Goal: Transaction & Acquisition: Purchase product/service

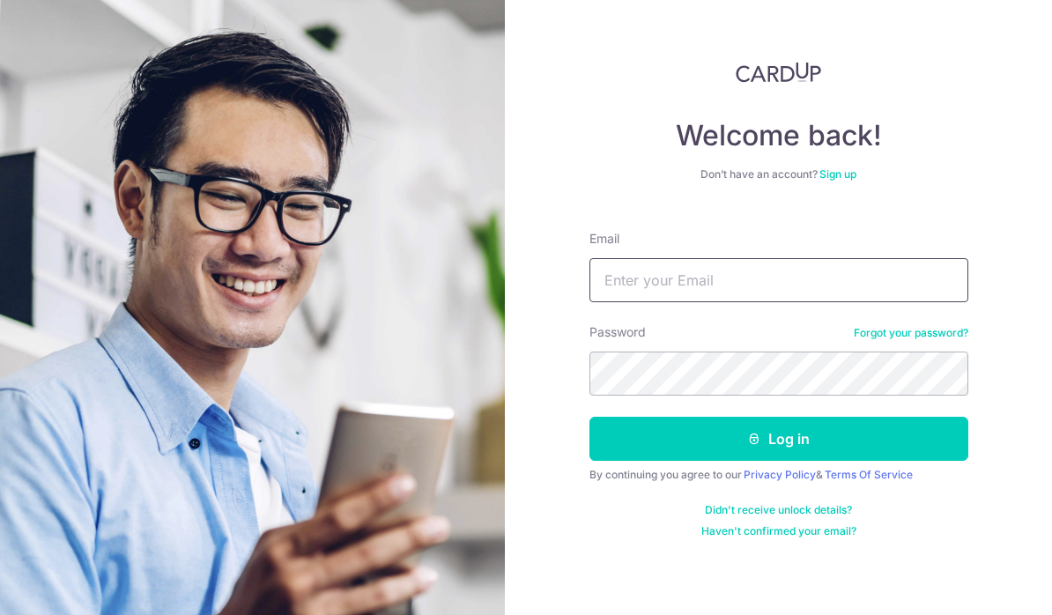
click at [938, 282] on input "Email" at bounding box center [779, 280] width 379 height 44
type input "Jasontan31@yahoo.com"
click at [929, 433] on button "Log in" at bounding box center [779, 439] width 379 height 44
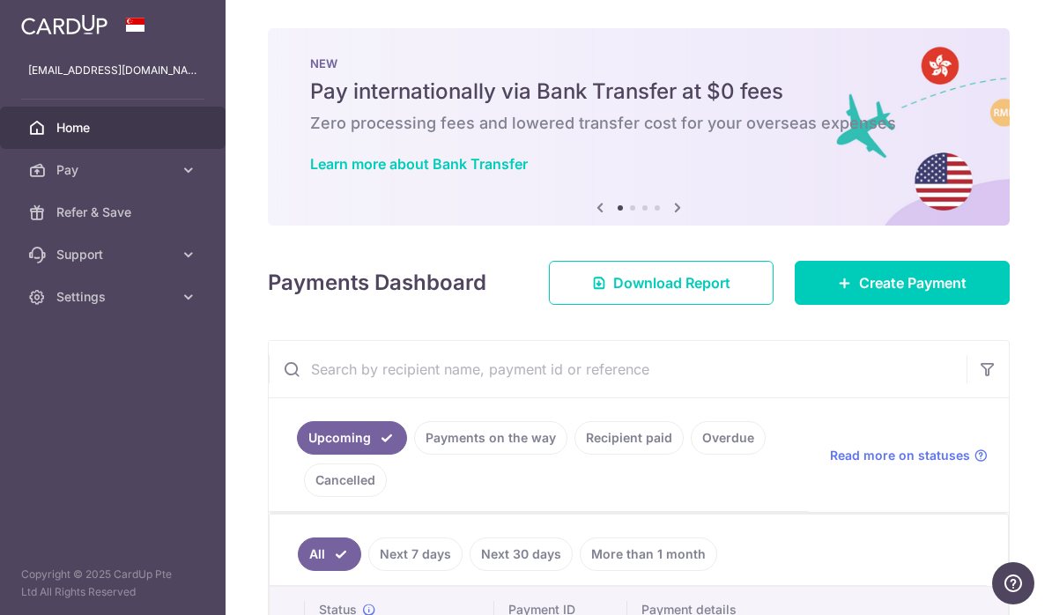
click at [0, 0] on icon "button" at bounding box center [0, 0] width 0 height 0
click at [56, 175] on span "Pay" at bounding box center [114, 170] width 116 height 18
click at [58, 216] on span "Payments" at bounding box center [114, 213] width 116 height 18
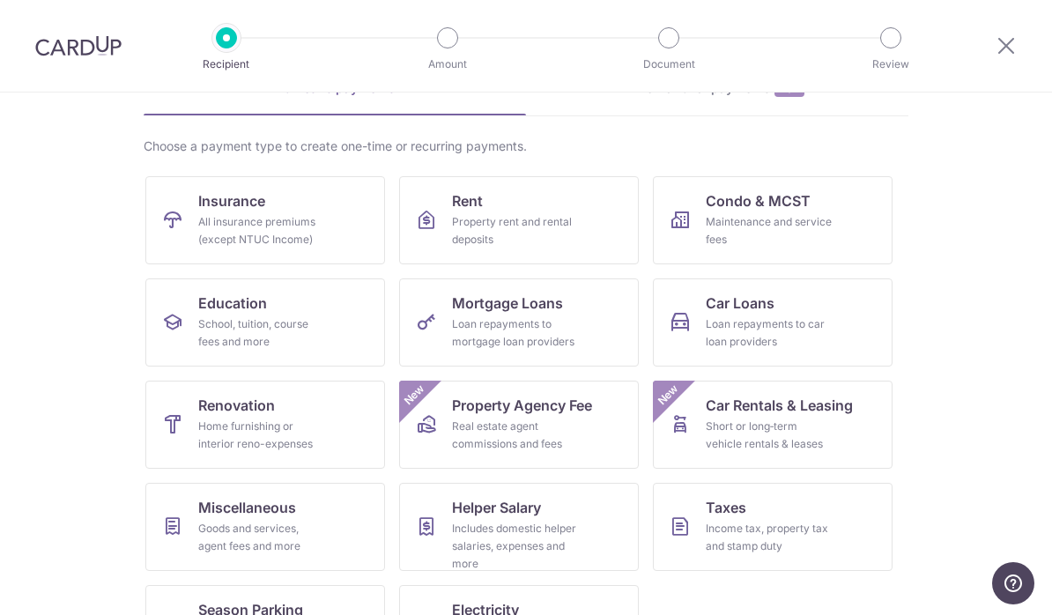
scroll to position [97, 0]
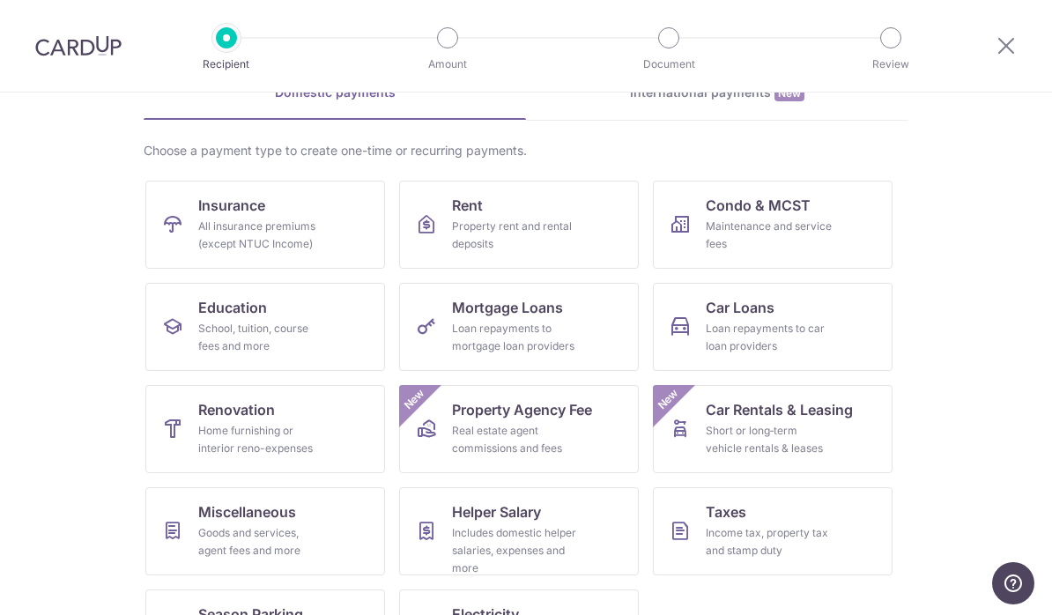
click at [793, 527] on div "Income tax, property tax and stamp duty" at bounding box center [769, 541] width 127 height 35
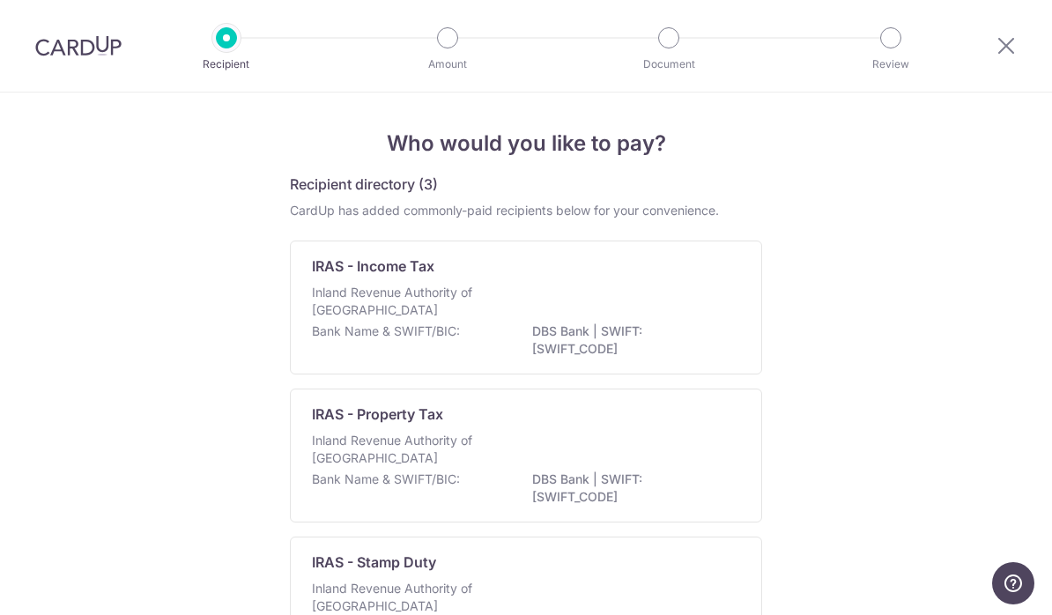
click at [662, 334] on p "DBS Bank | SWIFT: DBSSSGSGXXX" at bounding box center [630, 340] width 197 height 35
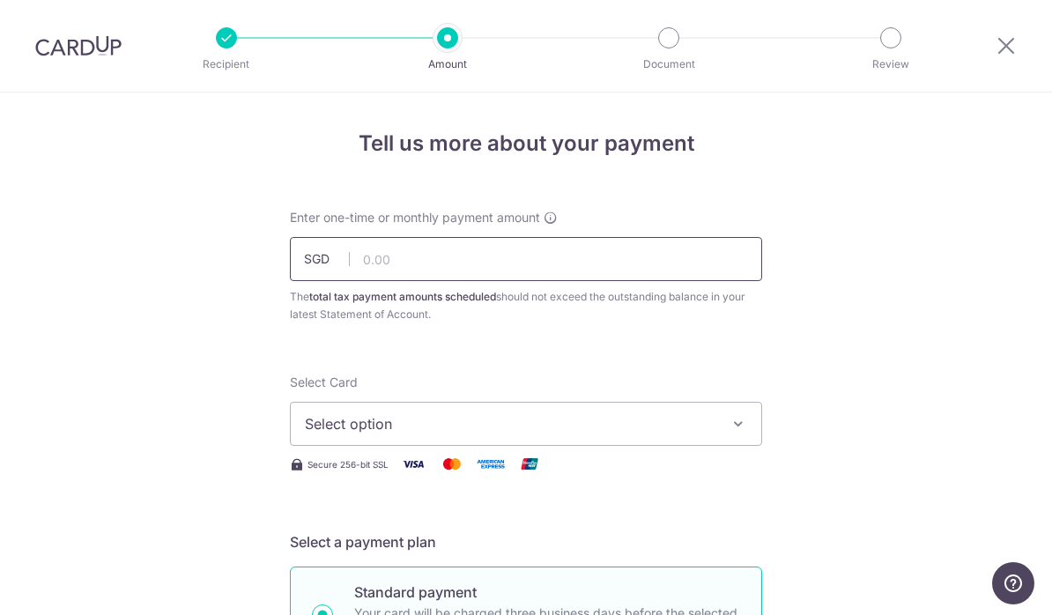
click at [699, 269] on input "text" at bounding box center [526, 259] width 472 height 44
click at [573, 434] on span "Select option" at bounding box center [510, 423] width 411 height 21
type input "260.00"
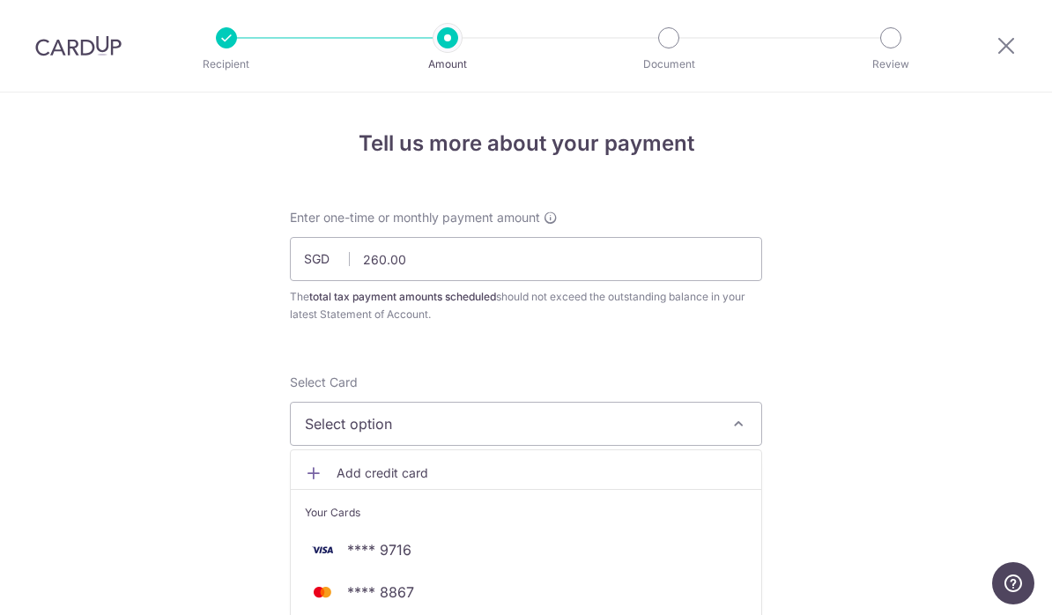
click at [417, 482] on span "Add credit card" at bounding box center [542, 473] width 411 height 18
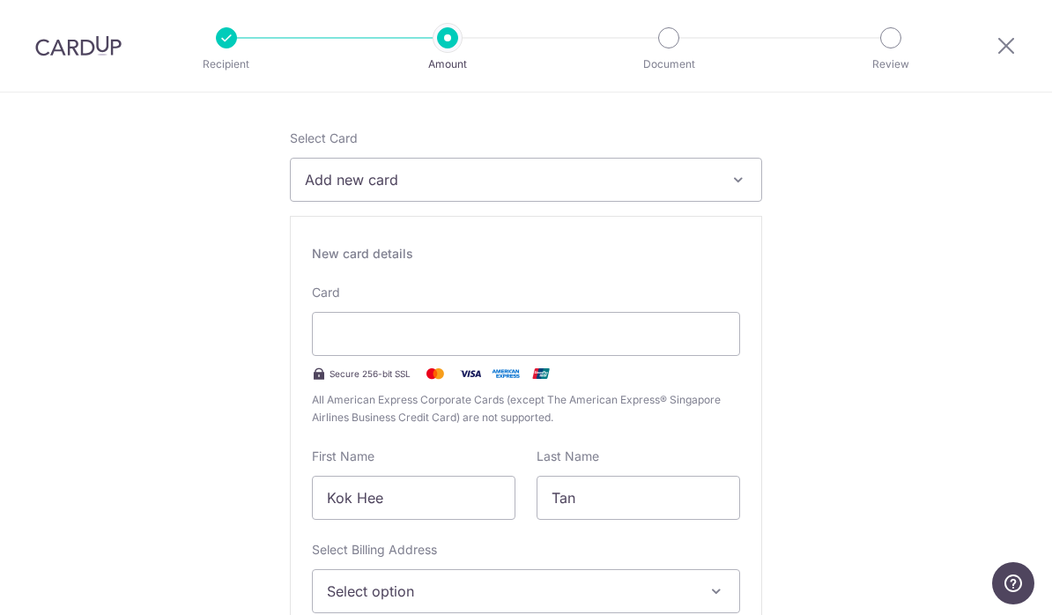
scroll to position [253, 0]
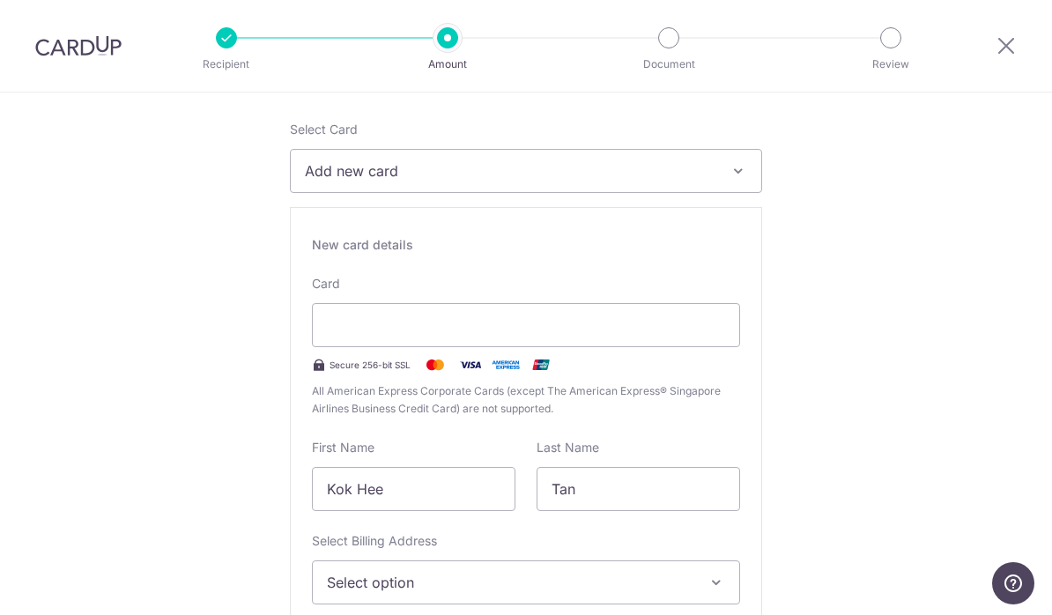
click at [506, 345] on div at bounding box center [526, 325] width 428 height 44
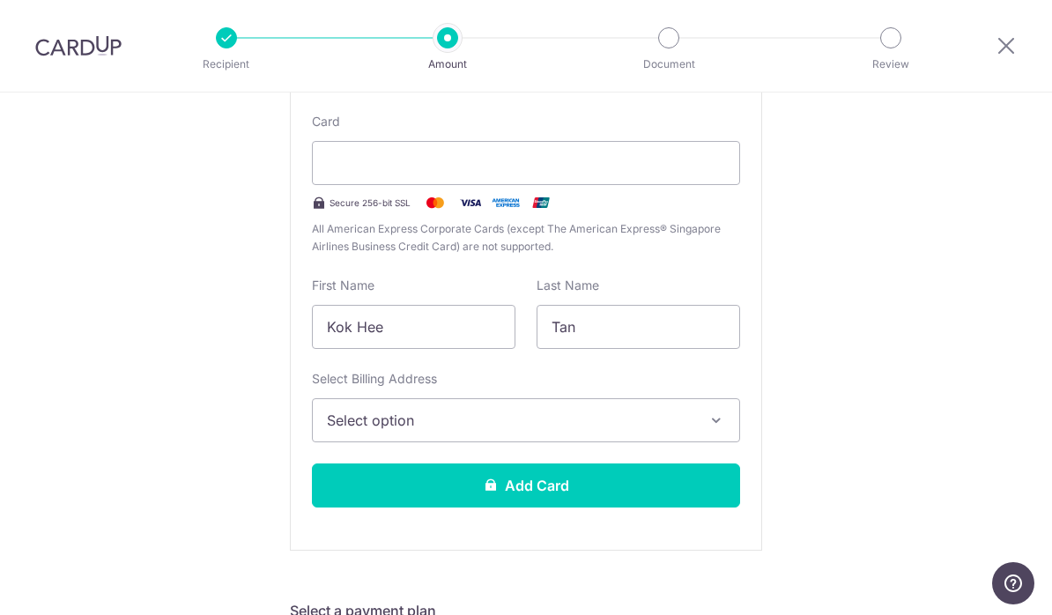
scroll to position [414, 0]
click at [436, 338] on input "Kok Hee" at bounding box center [414, 328] width 204 height 44
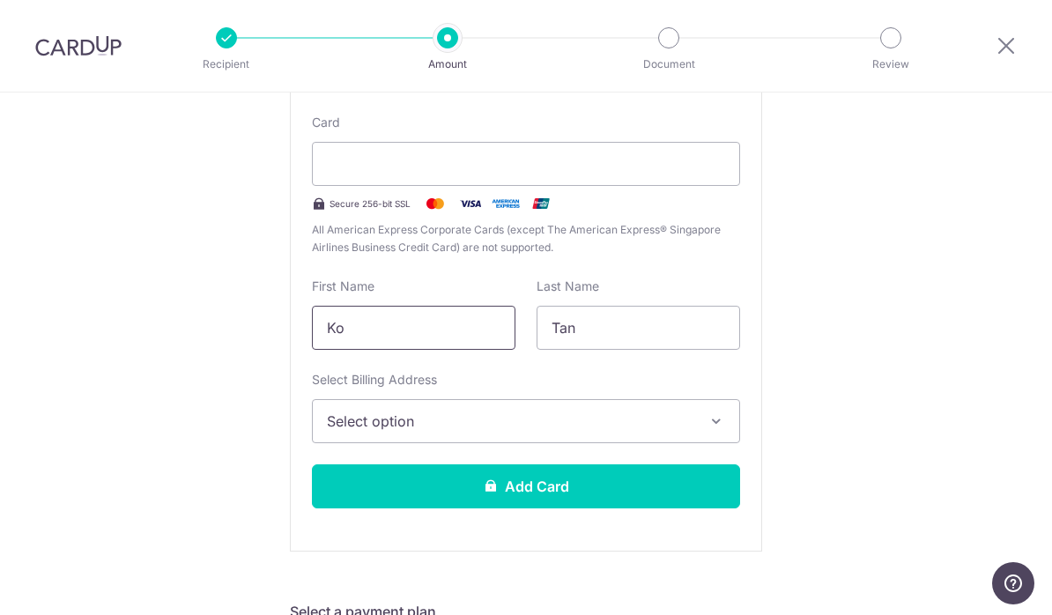
type input "K"
type input "Sin yee"
click at [656, 389] on div "Select Billing Address Select option Add Billing Address My Billing Addresses 2…" at bounding box center [526, 407] width 428 height 72
click at [623, 432] on span "Select option" at bounding box center [510, 421] width 367 height 21
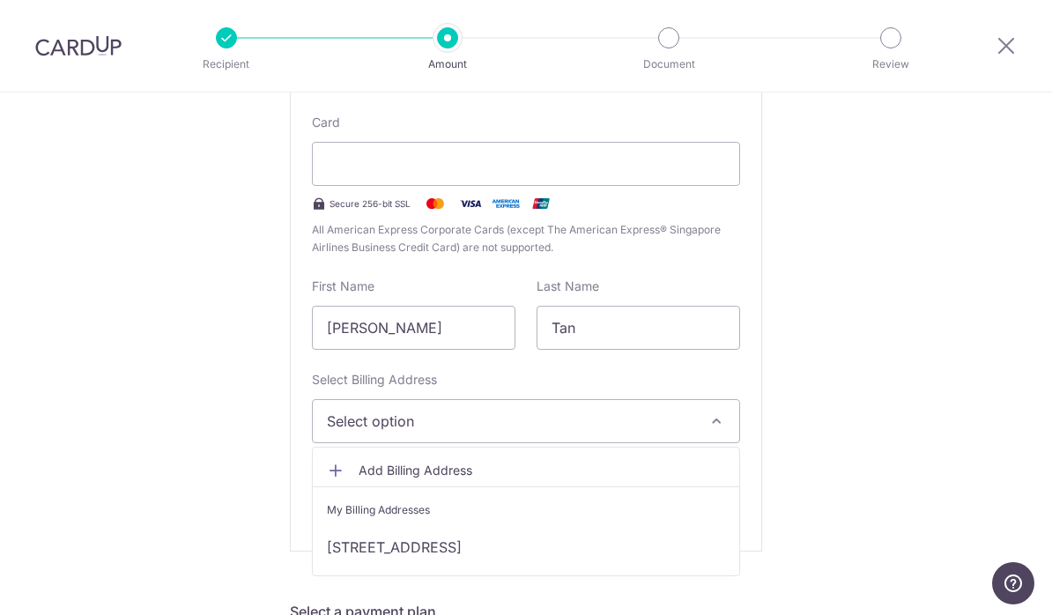
click at [557, 557] on link "28 Third Street, Singapore, Singapore-455506" at bounding box center [526, 547] width 426 height 42
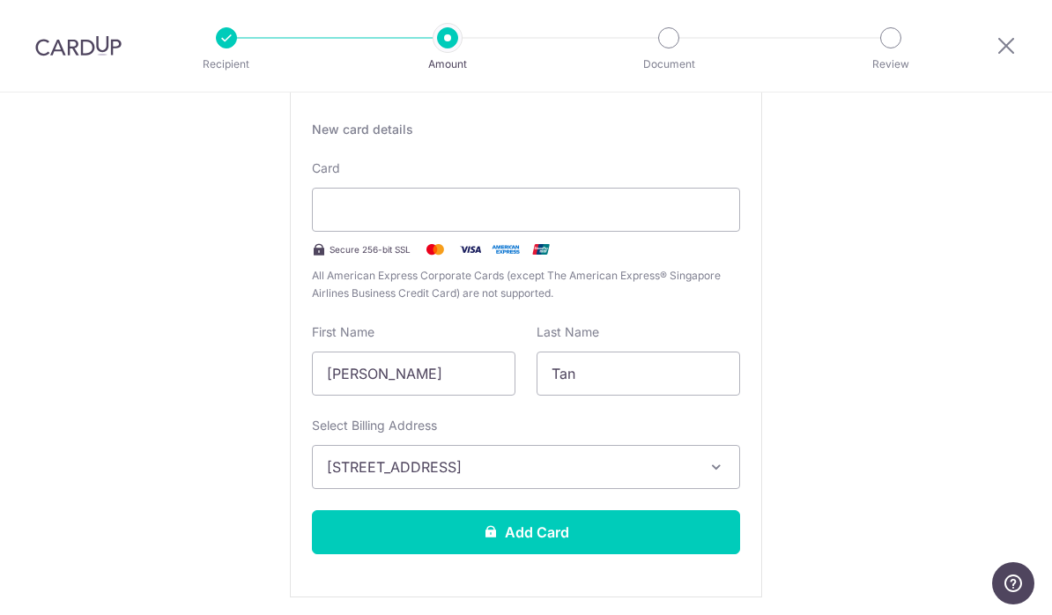
scroll to position [371, 0]
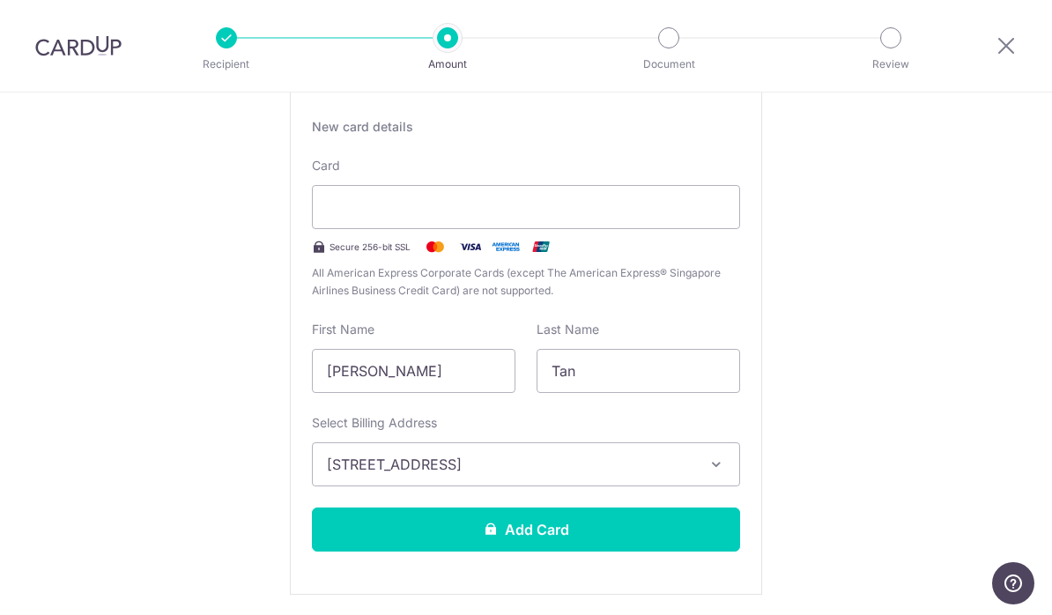
click at [643, 533] on button "Add Card" at bounding box center [526, 530] width 428 height 44
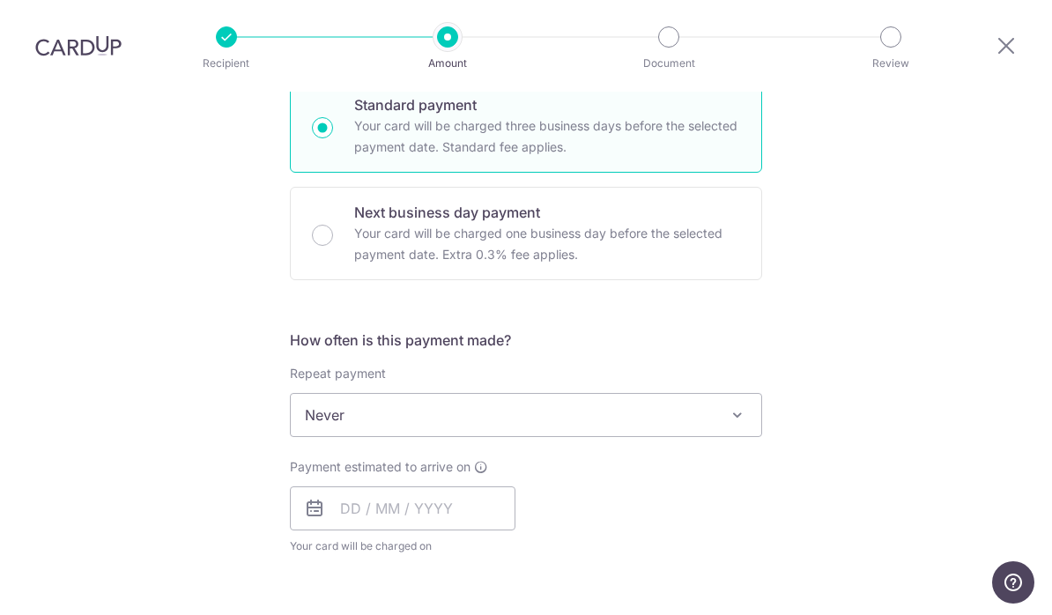
scroll to position [487, 0]
click at [336, 486] on input "text" at bounding box center [403, 508] width 226 height 44
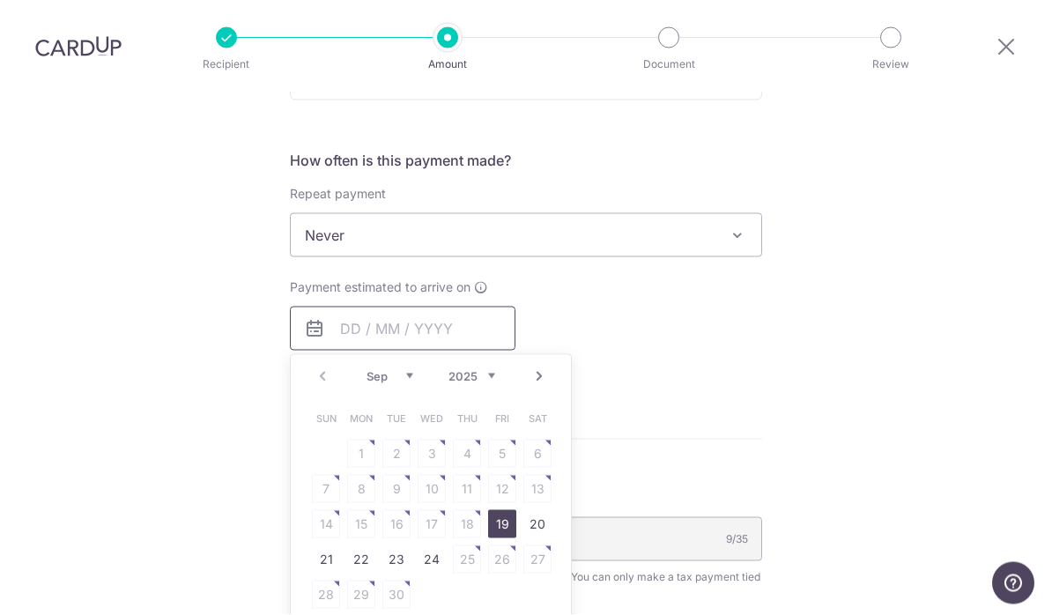
scroll to position [665, 0]
click at [509, 512] on link "19" at bounding box center [502, 526] width 28 height 28
type input "[DATE]"
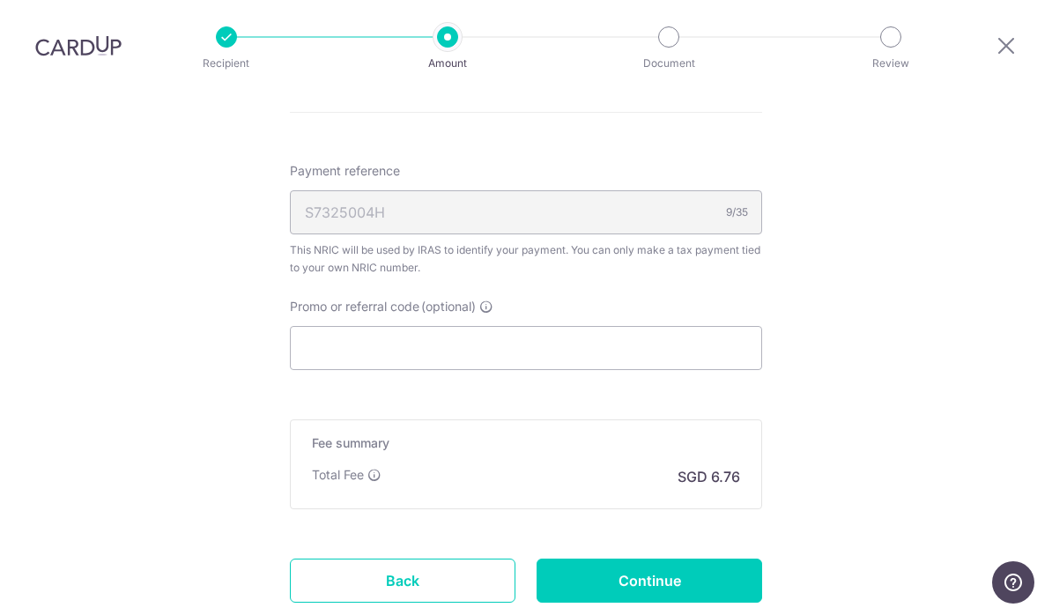
scroll to position [1083, 0]
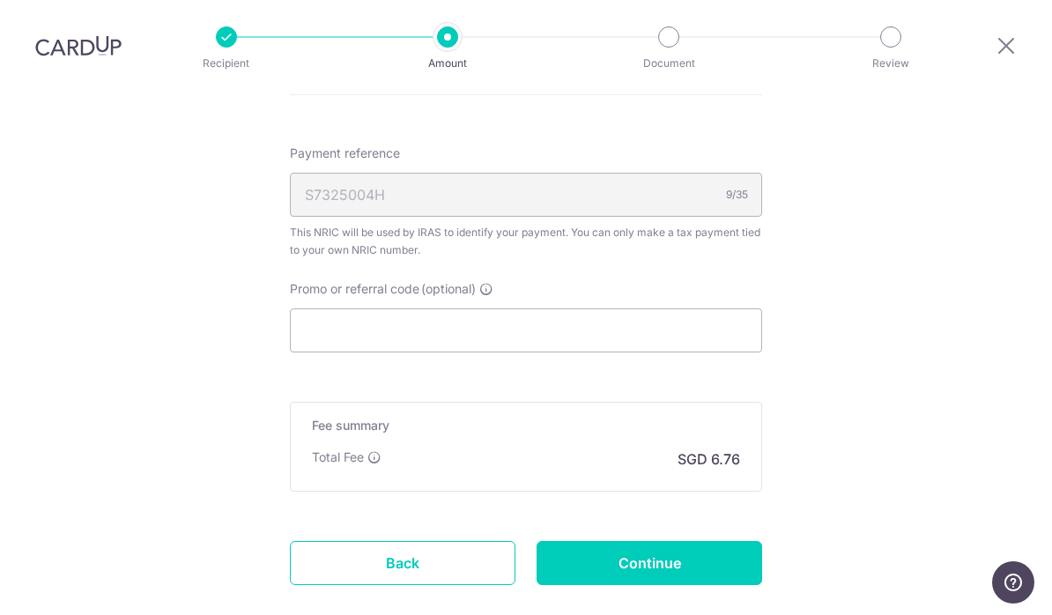
click at [695, 542] on input "Continue" at bounding box center [650, 564] width 226 height 44
type input "Create Schedule"
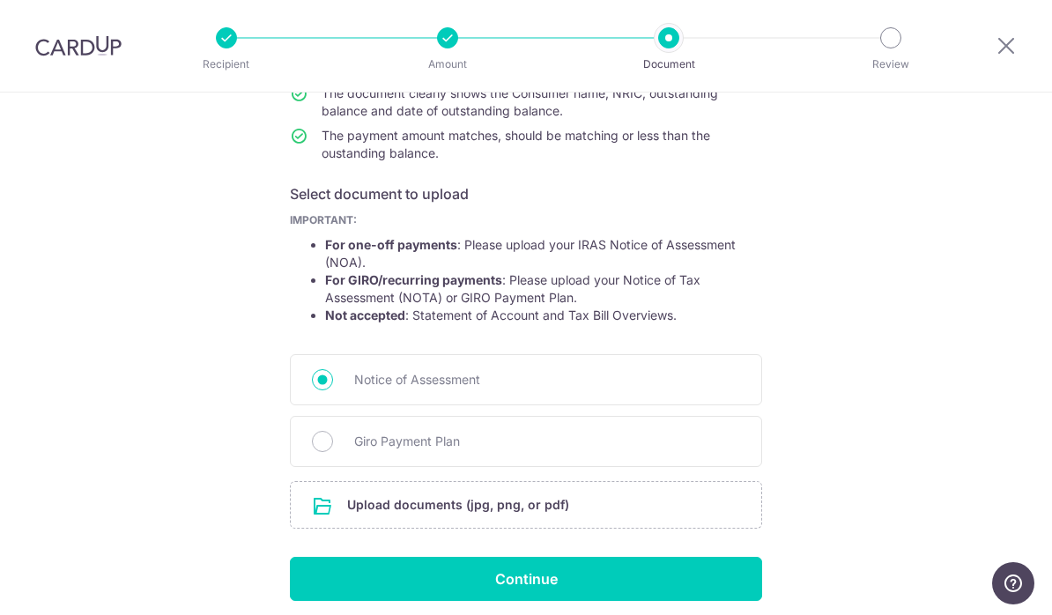
scroll to position [215, 0]
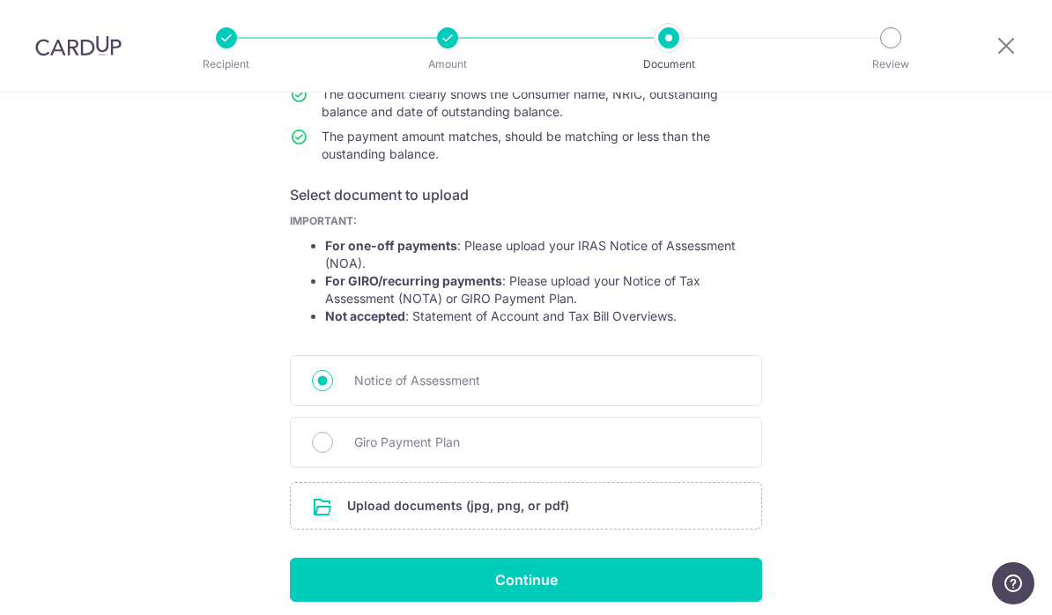
click at [589, 523] on input "file" at bounding box center [526, 506] width 471 height 46
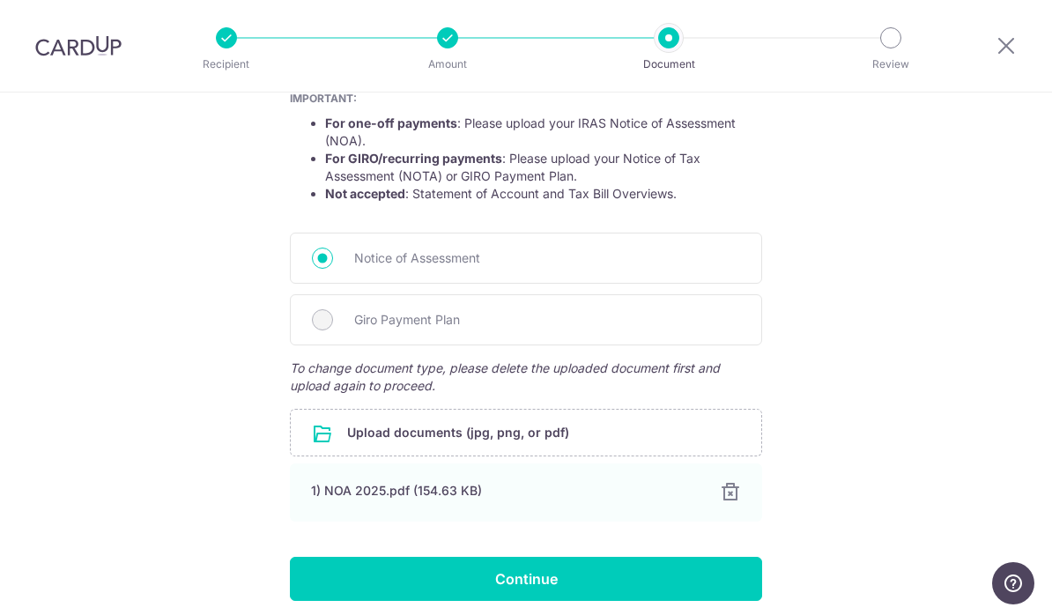
scroll to position [337, 0]
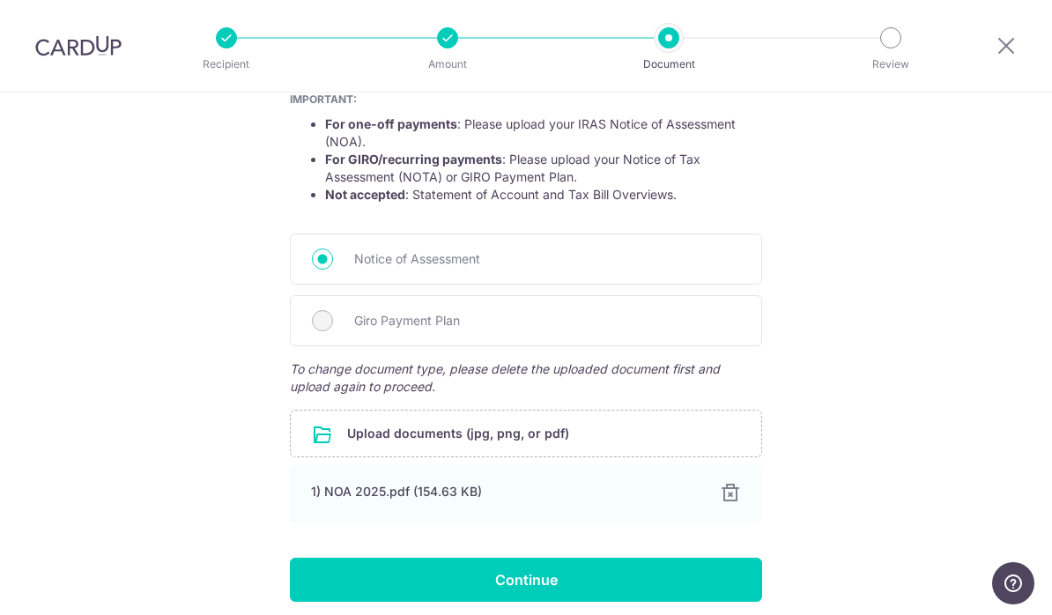
click at [712, 590] on input "Continue" at bounding box center [526, 580] width 472 height 44
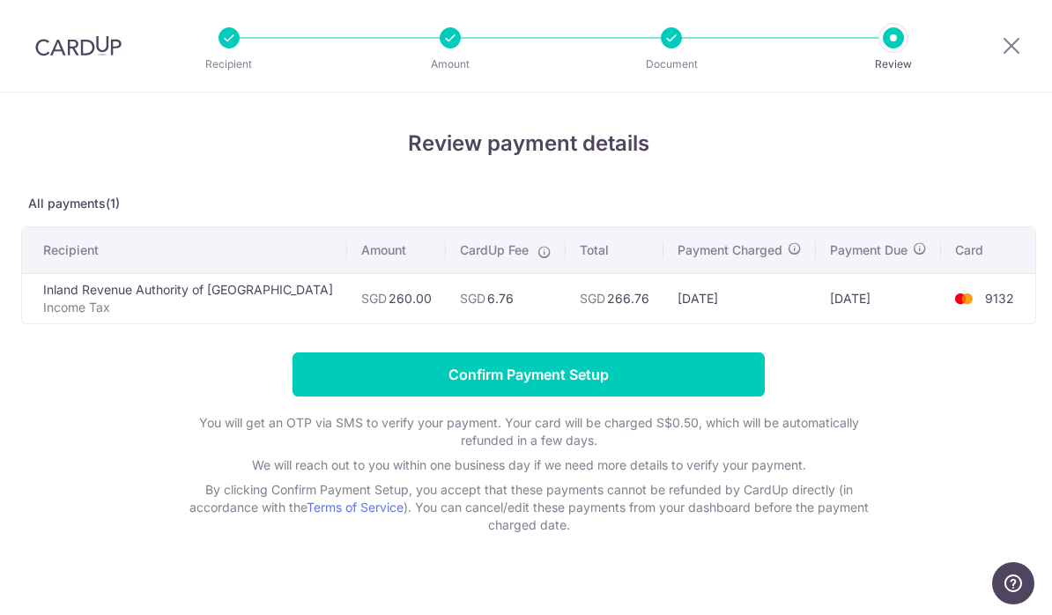
click at [590, 389] on input "Confirm Payment Setup" at bounding box center [529, 374] width 472 height 44
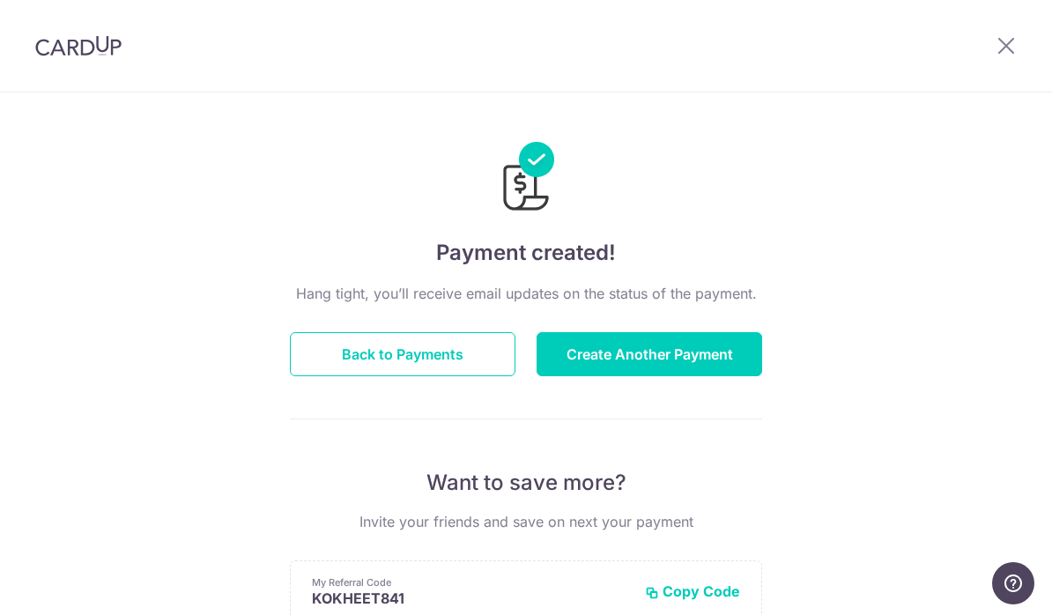
click at [493, 367] on button "Back to Payments" at bounding box center [403, 354] width 226 height 44
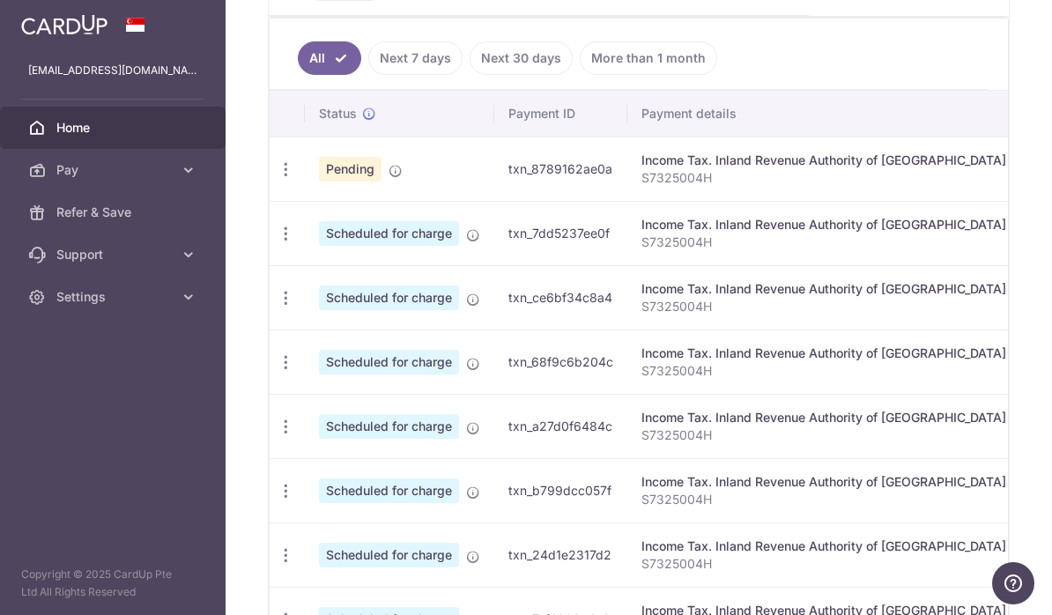
scroll to position [495, 0]
click at [277, 244] on icon "button" at bounding box center [286, 235] width 19 height 19
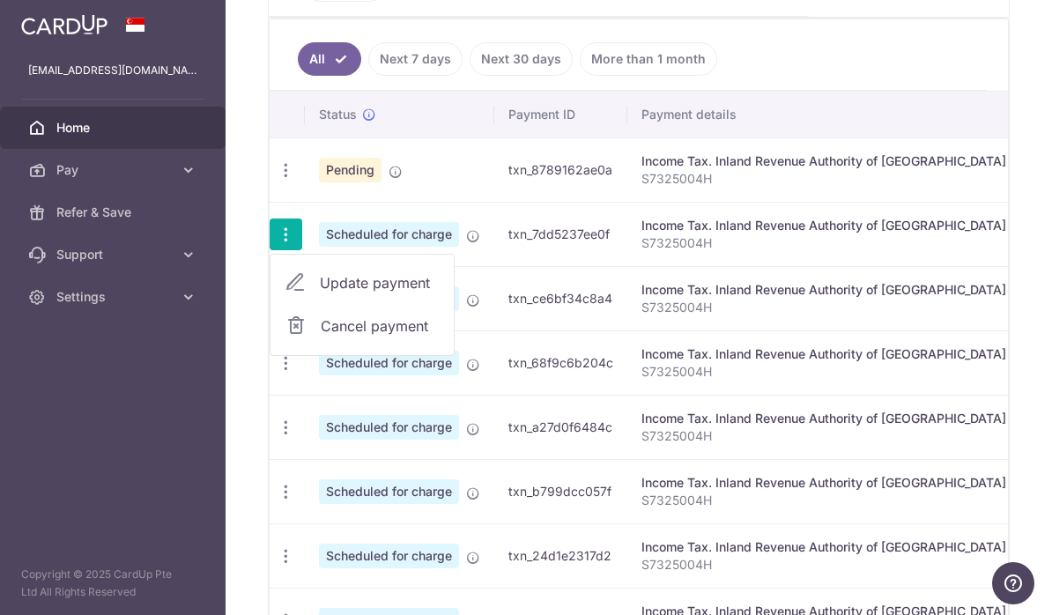
click at [320, 293] on span "Update payment" at bounding box center [380, 282] width 120 height 21
radio input "true"
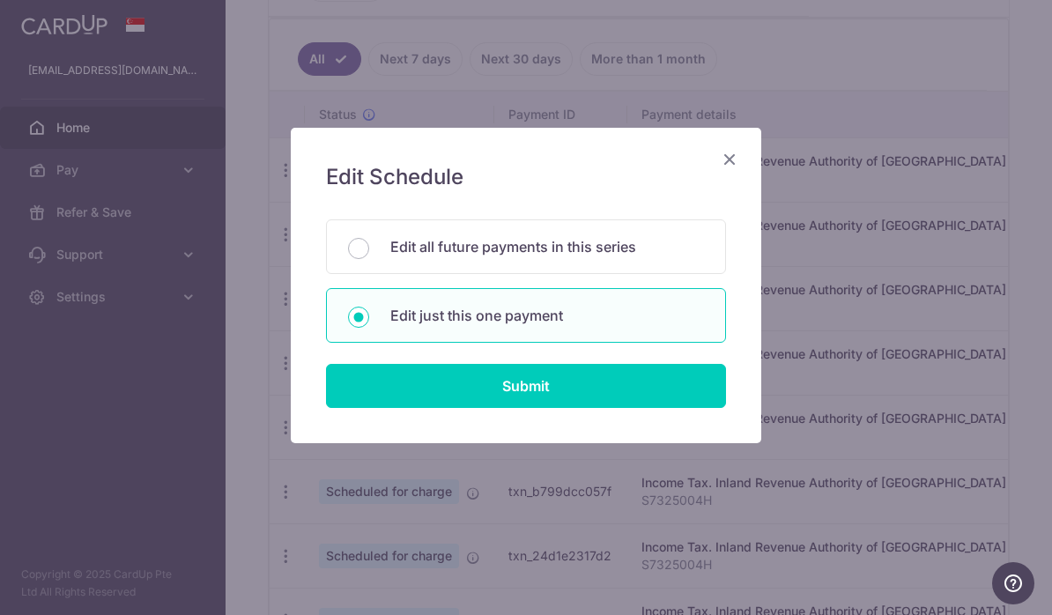
click at [620, 245] on p "Edit all future payments in this series" at bounding box center [547, 246] width 314 height 21
click at [369, 245] on input "Edit all future payments in this series" at bounding box center [358, 248] width 21 height 21
radio input "true"
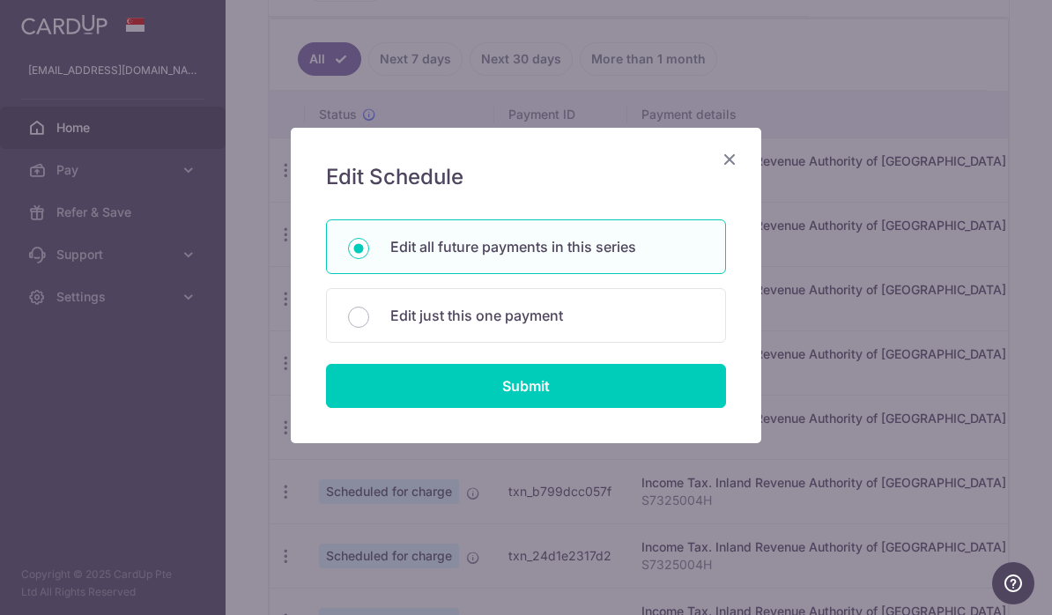
click at [739, 155] on icon "Close" at bounding box center [729, 159] width 21 height 22
